Goal: Task Accomplishment & Management: Use online tool/utility

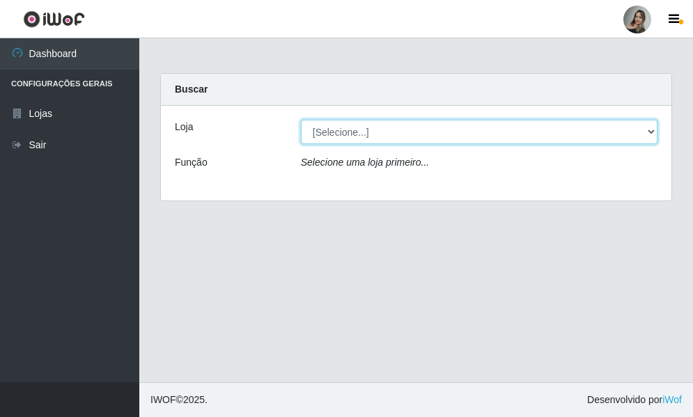
click at [651, 132] on select "[Selecione...] Supermercado Sao Francisco - Amarante" at bounding box center [479, 132] width 356 height 24
select select "383"
click at [301, 120] on select "[Selecione...] Supermercado Sao Francisco - Amarante" at bounding box center [479, 132] width 356 height 24
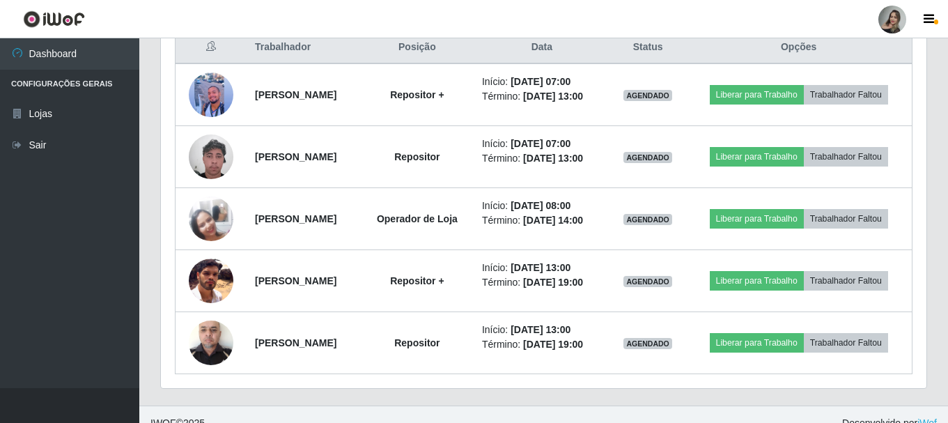
scroll to position [558, 0]
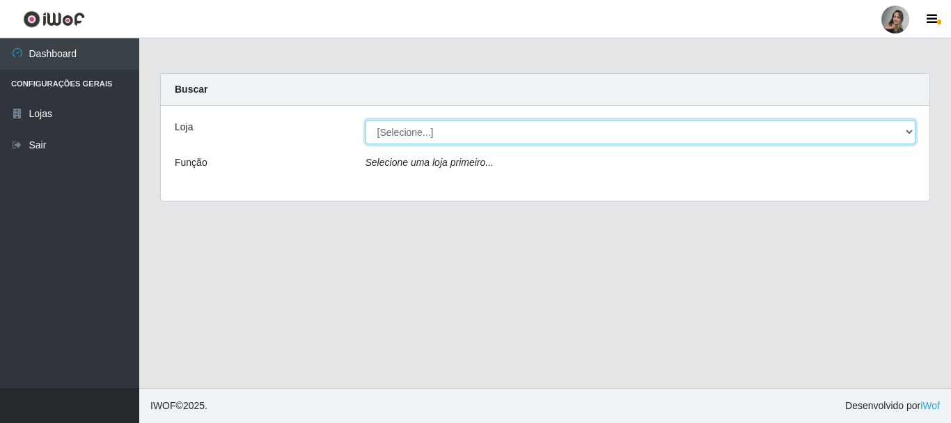
click at [394, 136] on select "[Selecione...] Supermercado Sao Francisco - Amarante" at bounding box center [640, 132] width 551 height 24
select select "383"
click at [365, 120] on select "[Selecione...] Supermercado Sao Francisco - Amarante" at bounding box center [640, 132] width 551 height 24
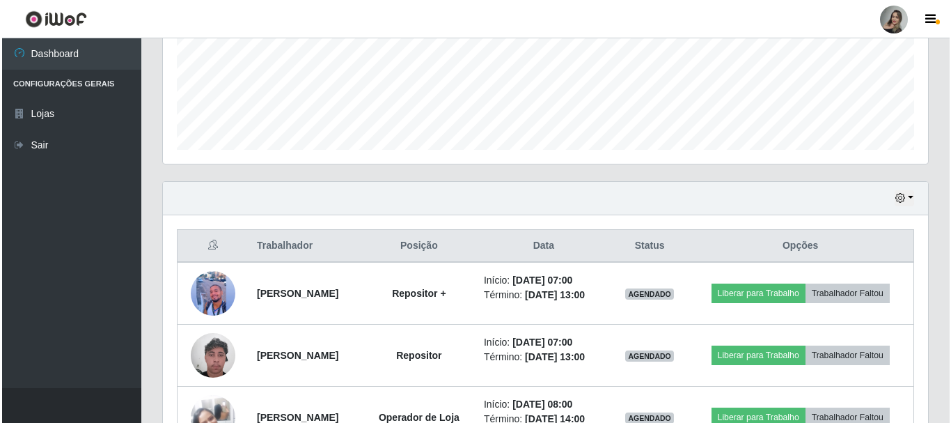
scroll to position [418, 0]
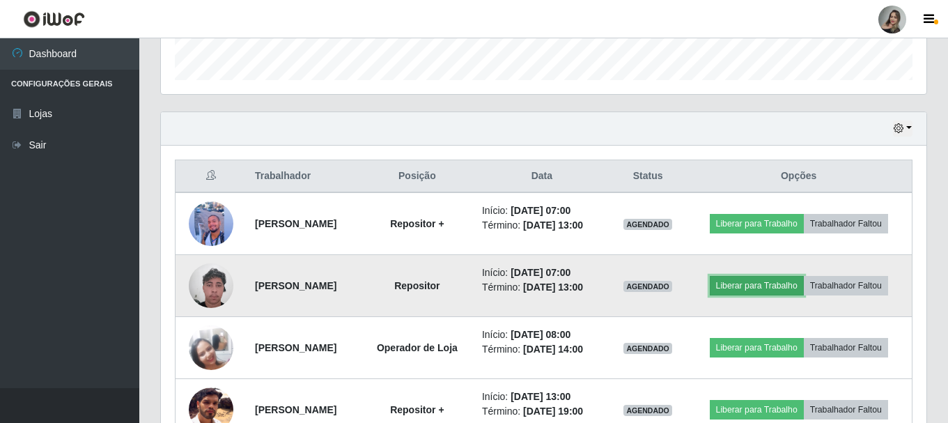
click at [734, 288] on button "Liberar para Trabalho" at bounding box center [756, 285] width 94 height 19
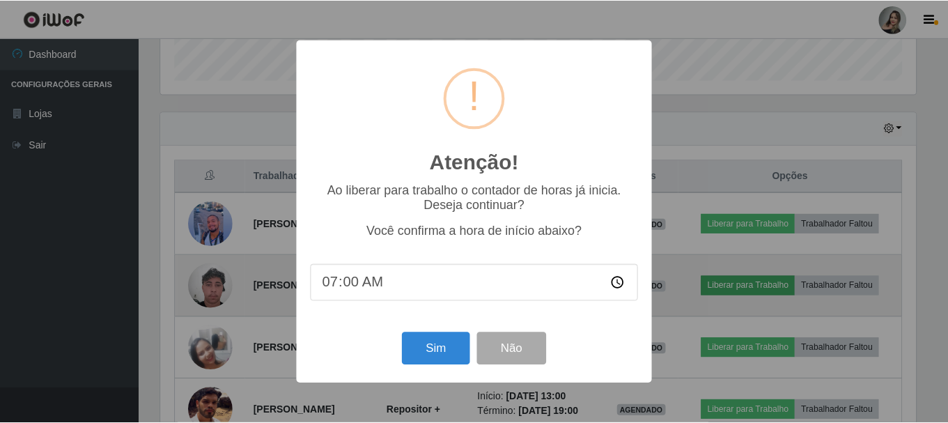
scroll to position [289, 758]
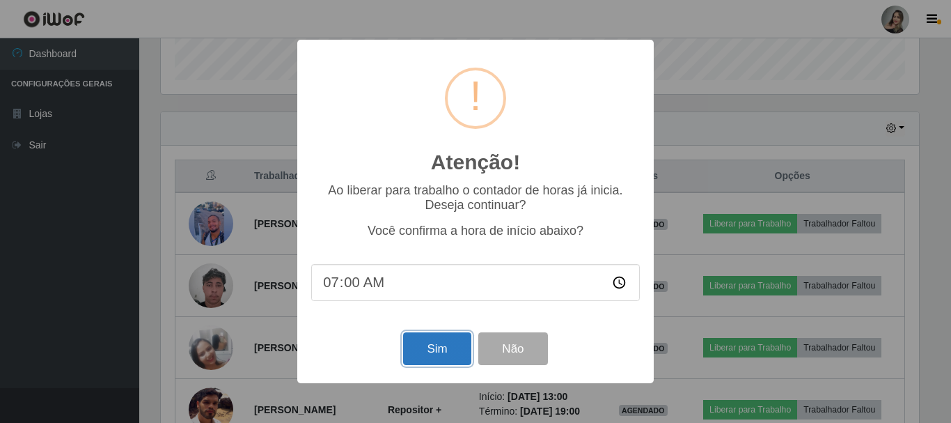
click at [432, 356] on button "Sim" at bounding box center [437, 348] width 68 height 33
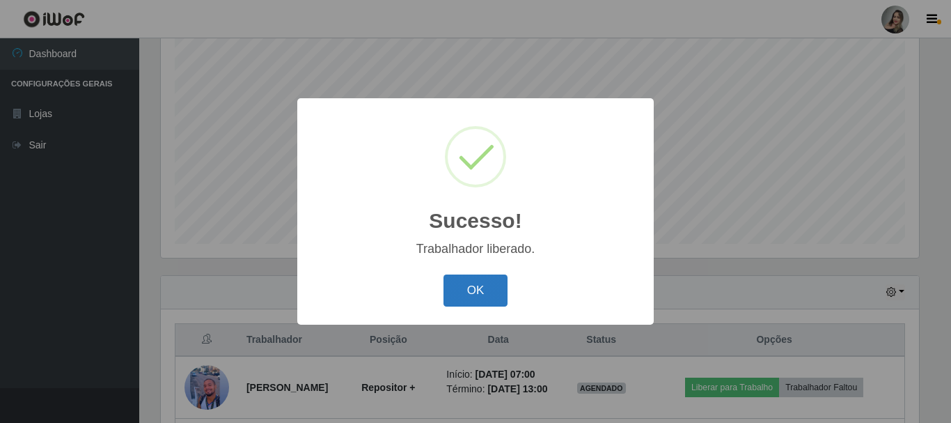
click at [472, 281] on button "OK" at bounding box center [475, 290] width 65 height 33
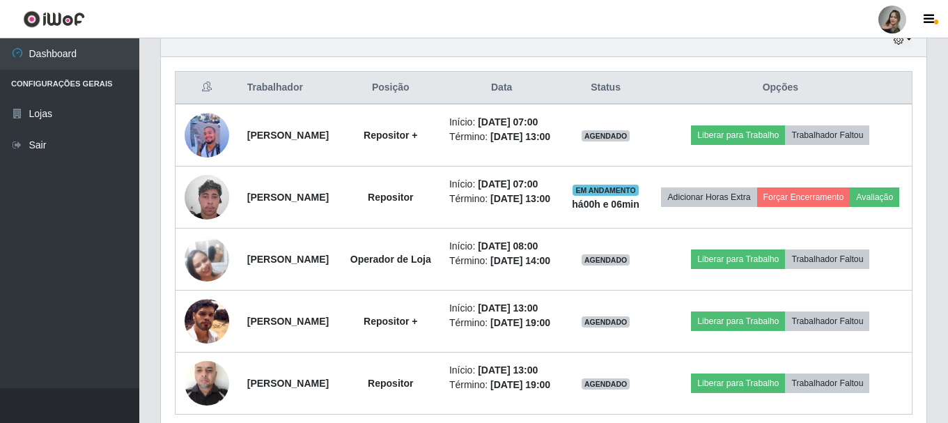
scroll to position [509, 0]
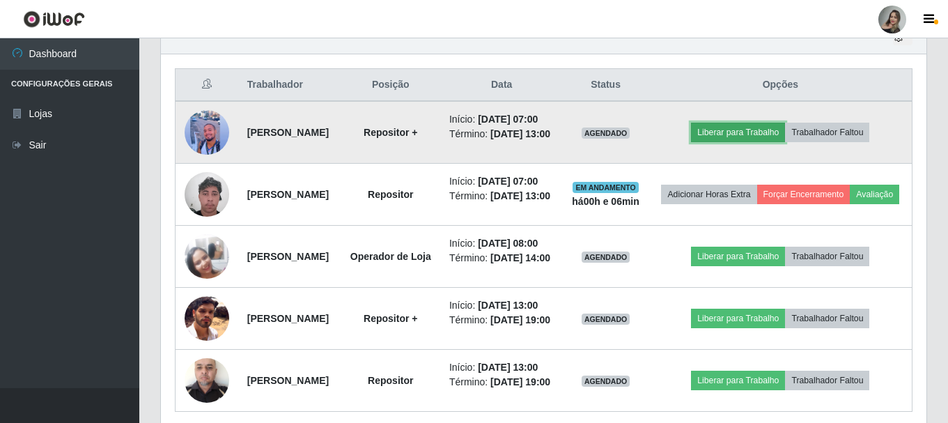
click at [744, 140] on button "Liberar para Trabalho" at bounding box center [738, 132] width 94 height 19
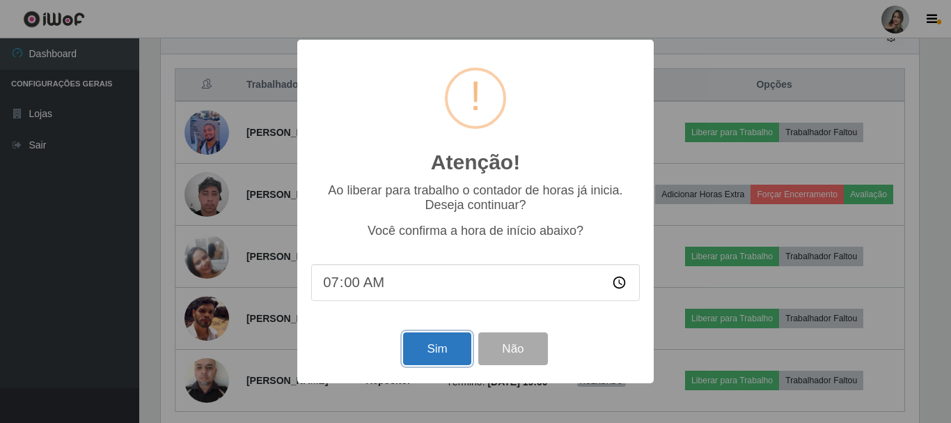
click at [418, 345] on button "Sim" at bounding box center [437, 348] width 68 height 33
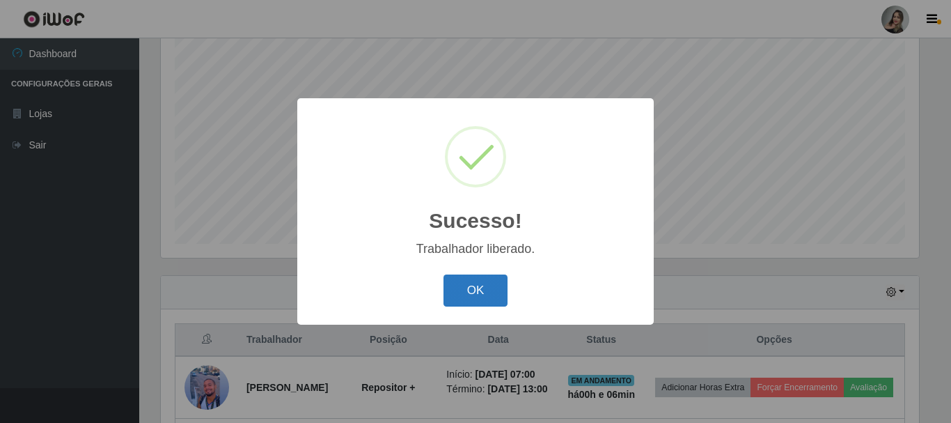
click at [459, 288] on button "OK" at bounding box center [475, 290] width 65 height 33
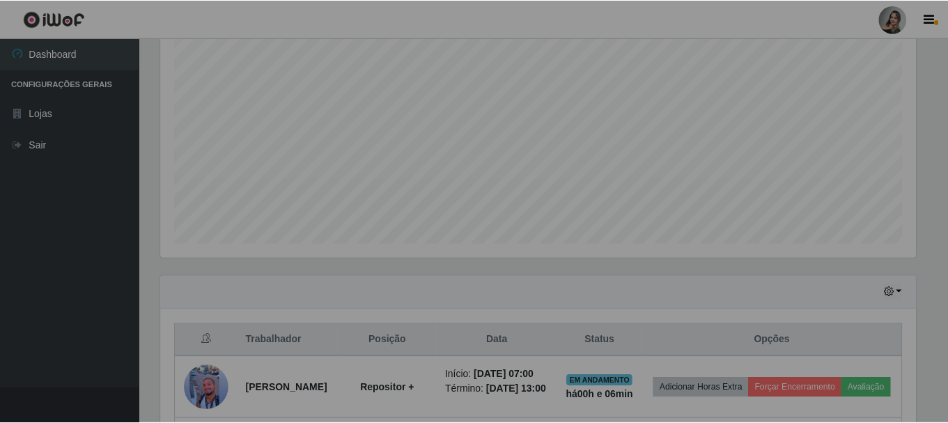
scroll to position [289, 765]
